Goal: Navigation & Orientation: Find specific page/section

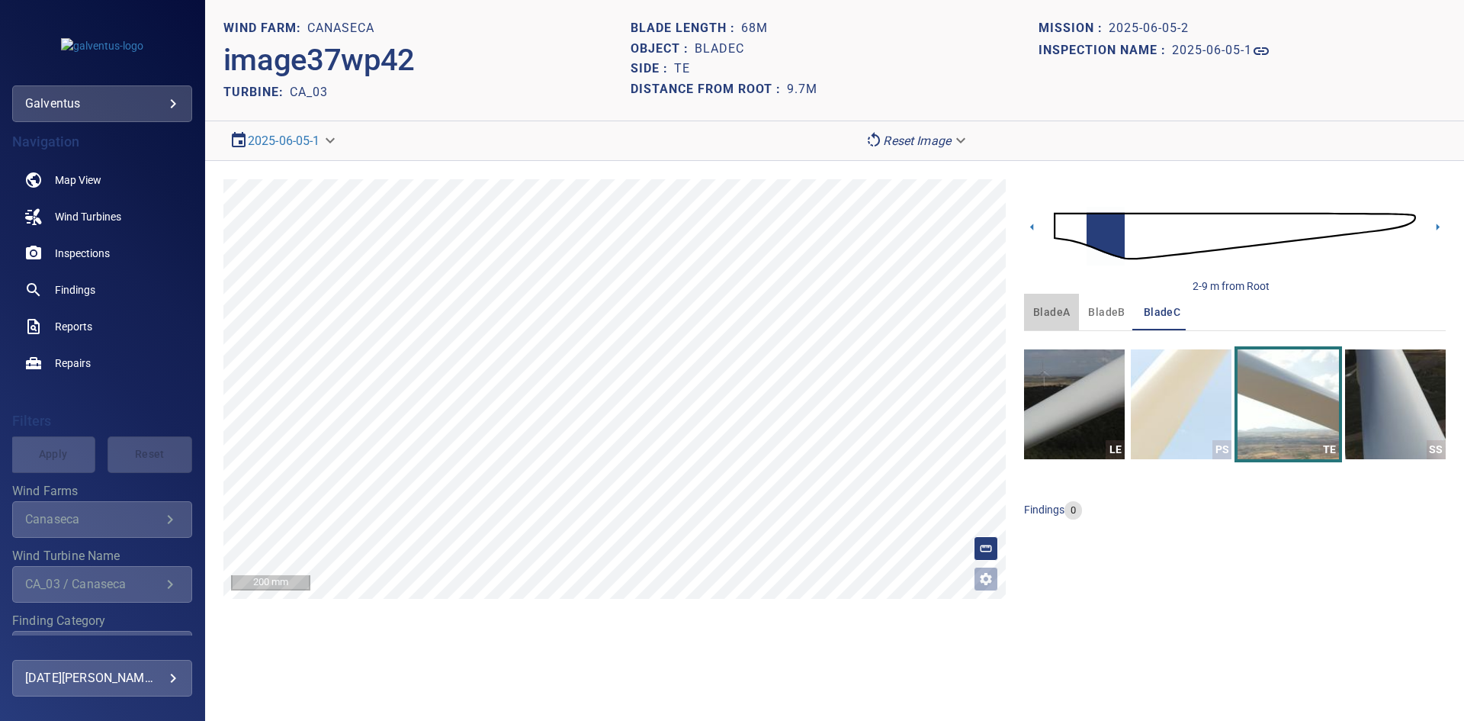
click at [1046, 313] on span "bladeA" at bounding box center [1051, 312] width 37 height 19
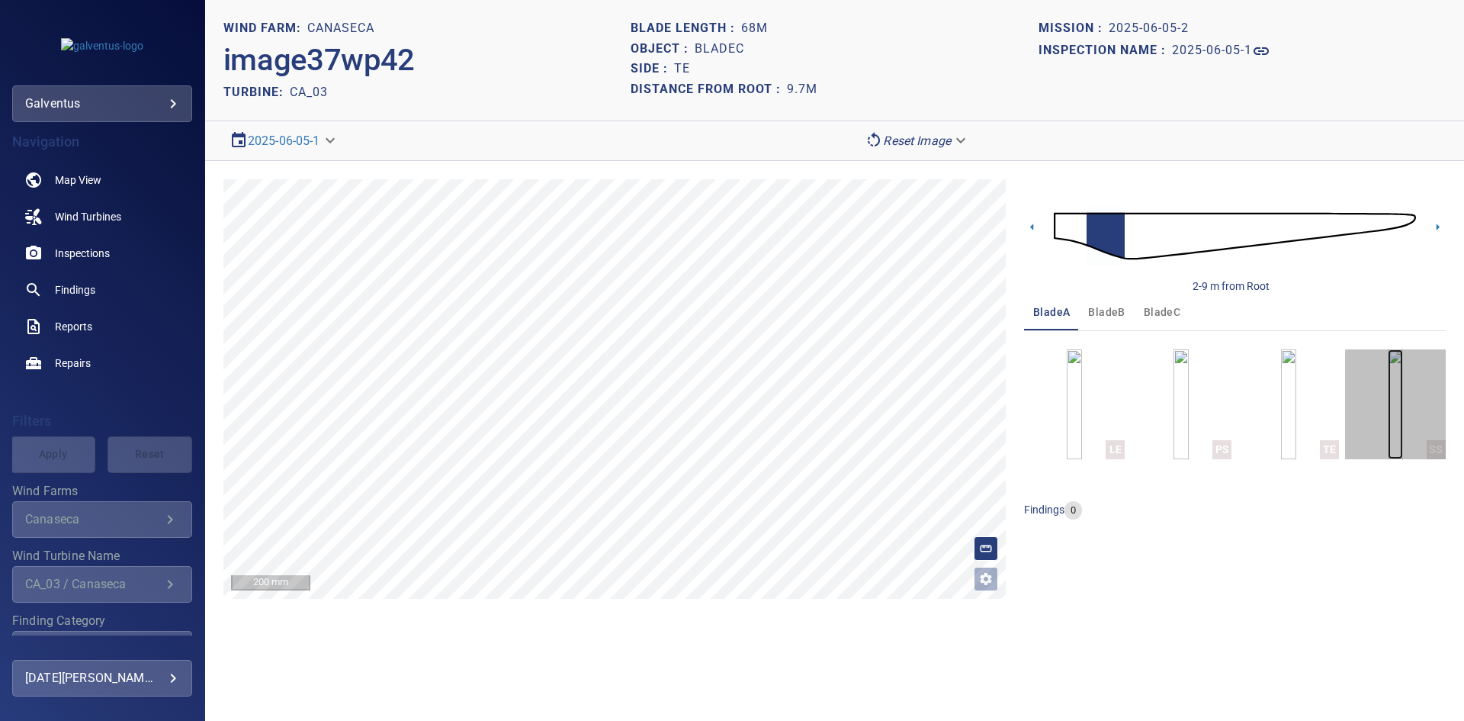
click at [1399, 416] on img "button" at bounding box center [1395, 404] width 15 height 110
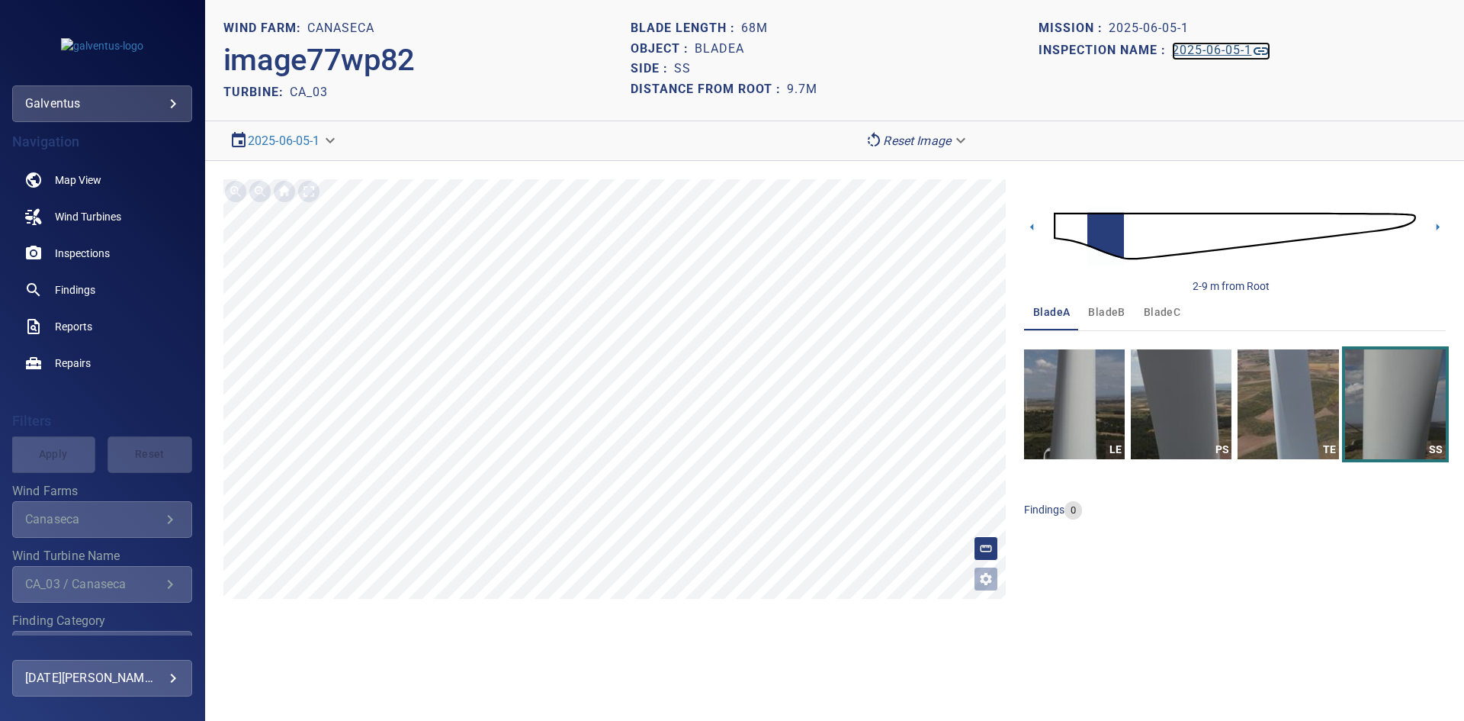
click at [1197, 53] on h1 "2025-06-05-1" at bounding box center [1212, 50] width 80 height 14
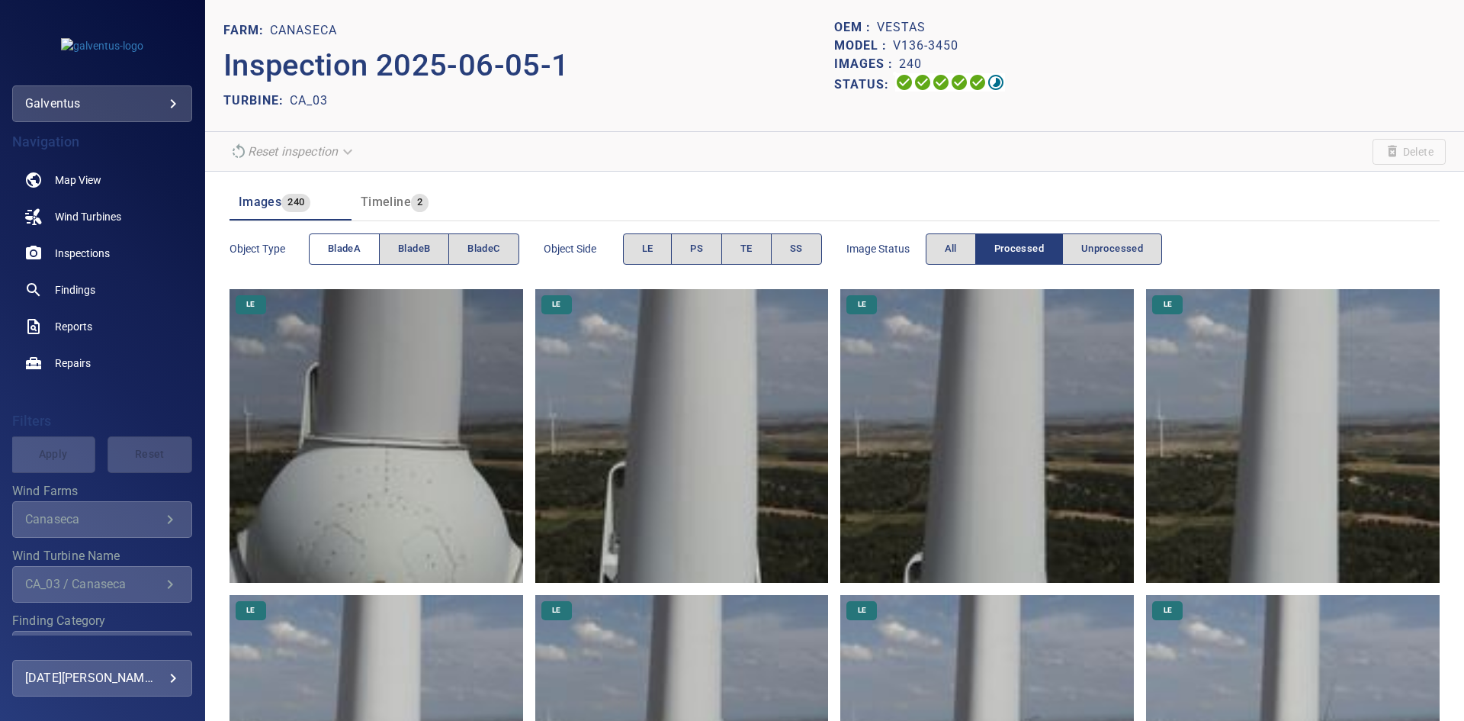
click at [358, 249] on span "bladeA" at bounding box center [344, 249] width 33 height 18
click at [784, 236] on button "SS" at bounding box center [796, 248] width 51 height 31
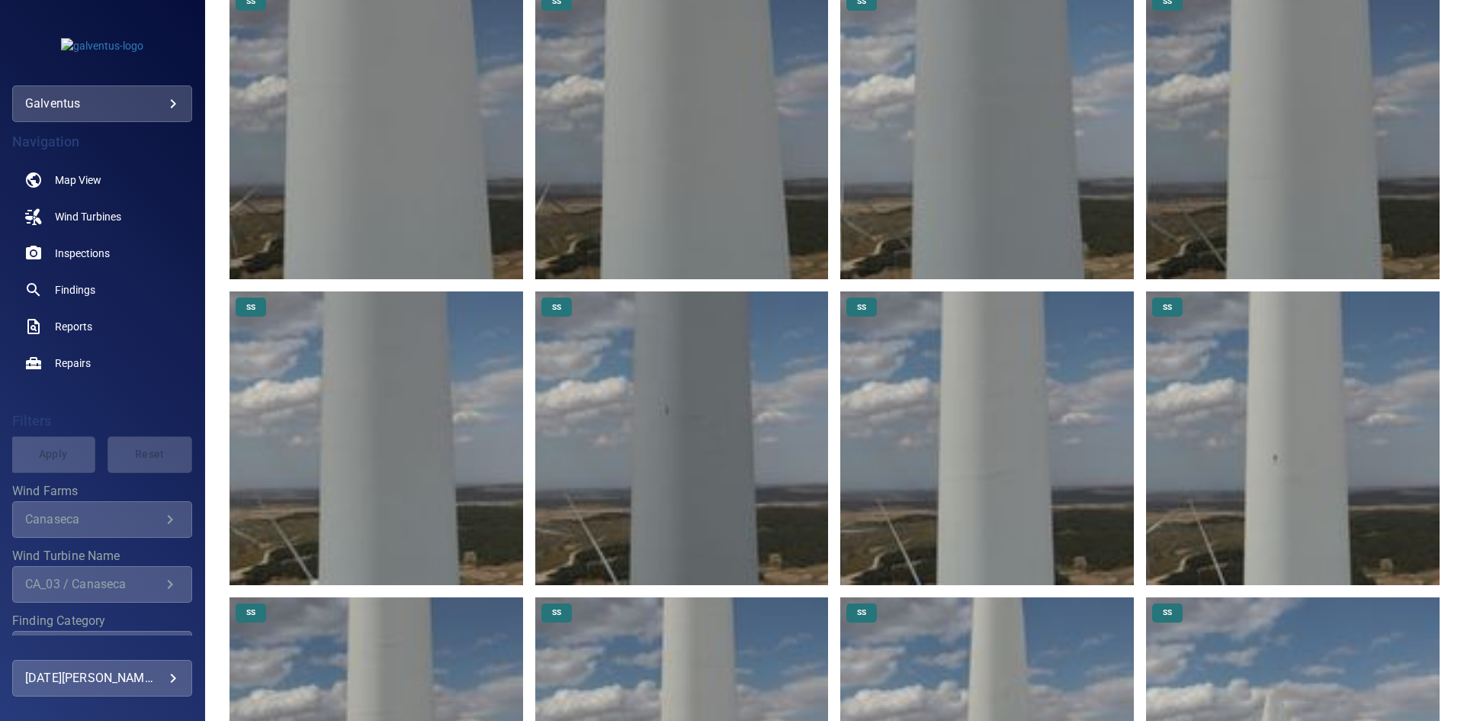
scroll to position [915, 0]
click at [715, 434] on img at bounding box center [682, 438] width 294 height 294
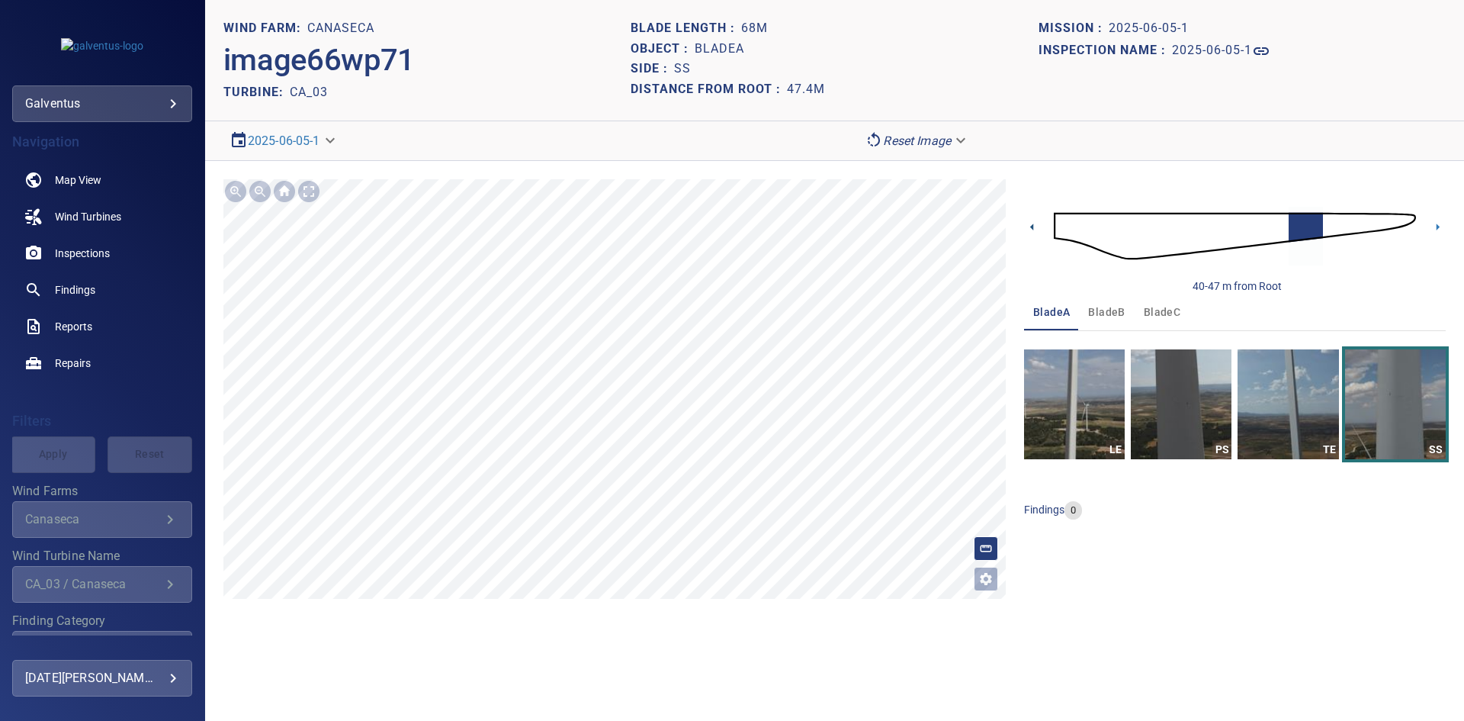
click at [1027, 226] on icon at bounding box center [1032, 227] width 16 height 16
click at [681, 101] on section "**********" at bounding box center [834, 360] width 1259 height 721
click at [1030, 226] on icon at bounding box center [1032, 227] width 16 height 16
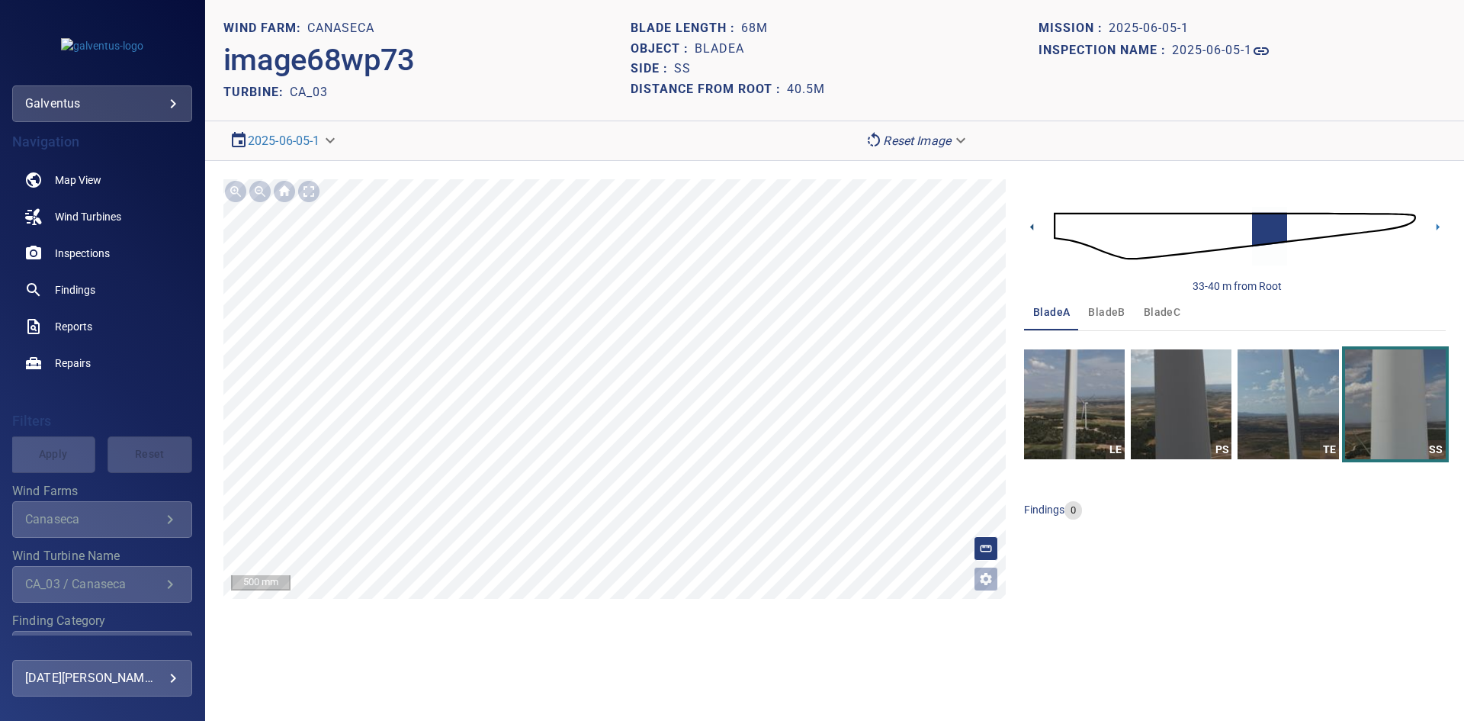
click at [1026, 221] on icon at bounding box center [1032, 227] width 16 height 16
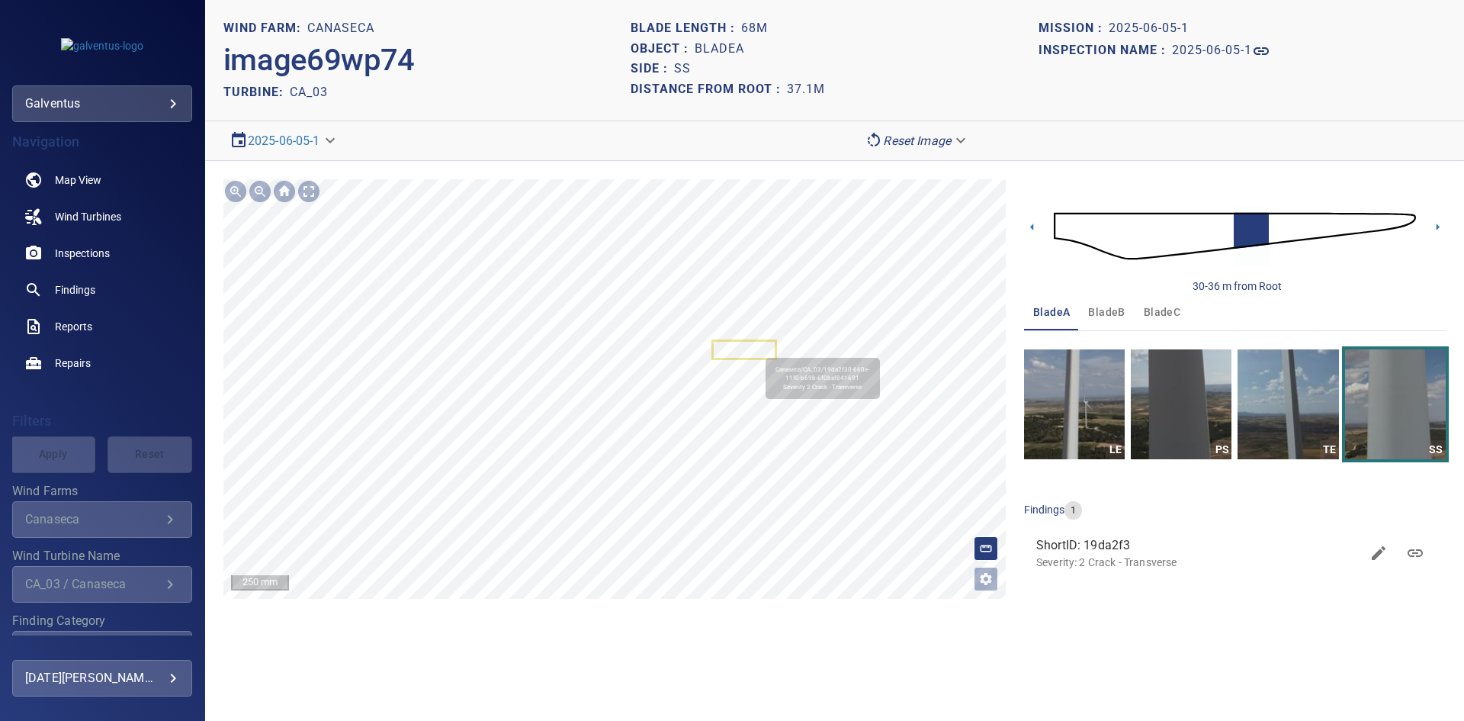
click at [759, 351] on icon at bounding box center [744, 350] width 61 height 16
